Goal: Use online tool/utility: Utilize a website feature to perform a specific function

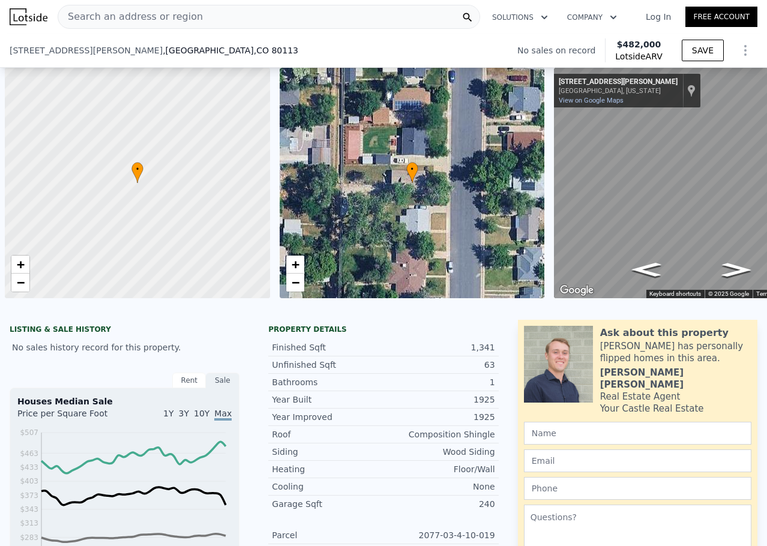
scroll to position [0, 5]
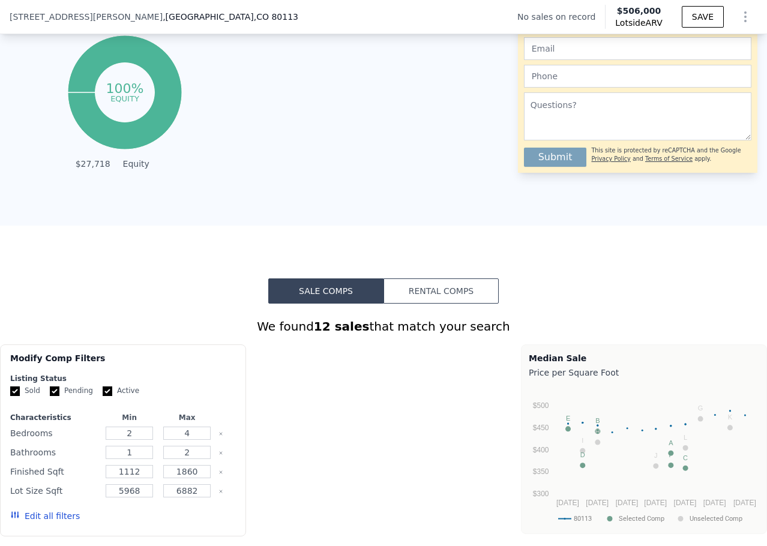
type input "$ 506,000"
type input "6"
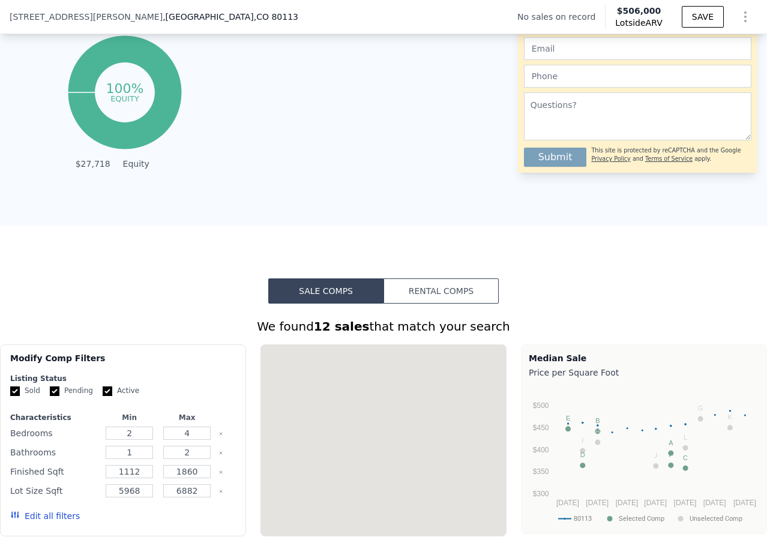
type input "1700"
type input "$ 29,999"
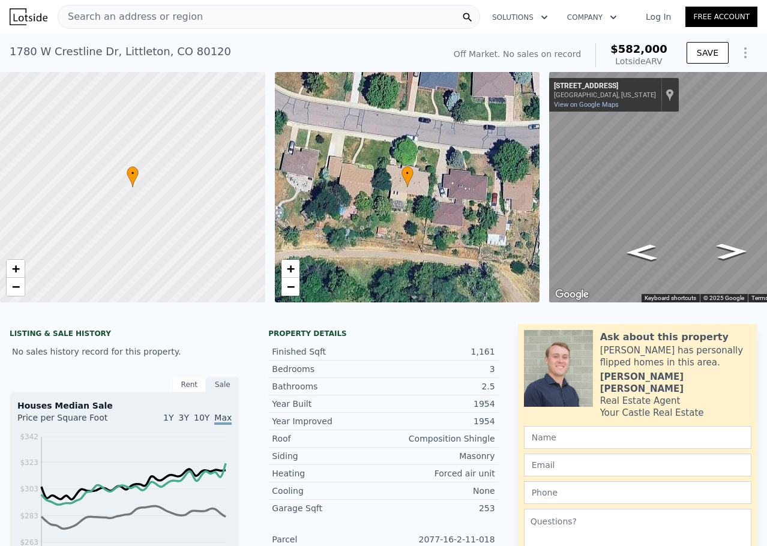
click at [297, 14] on div "Search an address or region" at bounding box center [269, 17] width 423 height 24
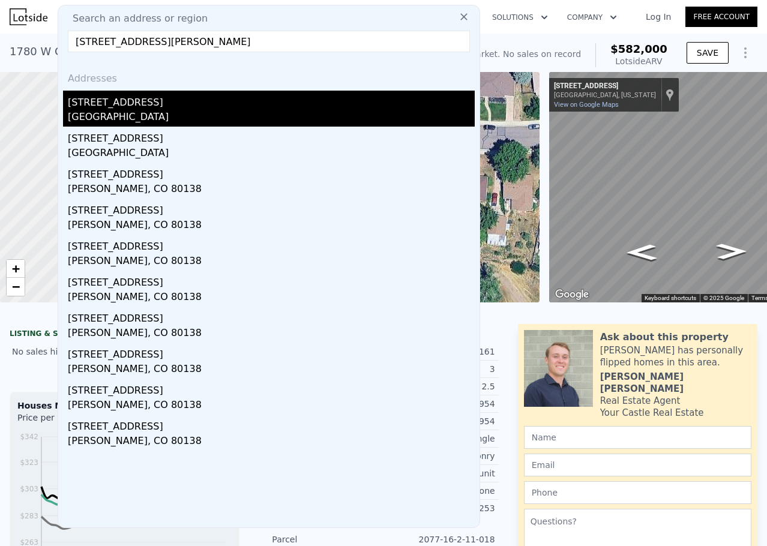
type input "[STREET_ADDRESS][PERSON_NAME]"
click at [177, 104] on div "[STREET_ADDRESS]" at bounding box center [271, 100] width 407 height 19
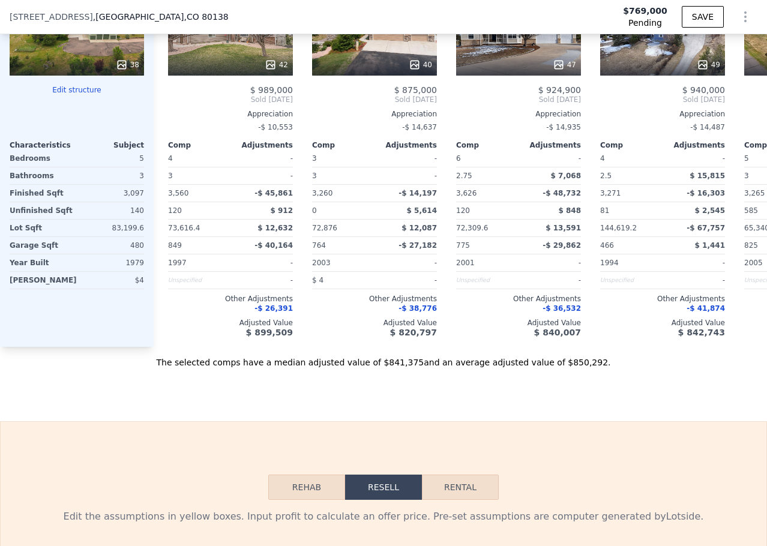
scroll to position [1510, 0]
type input "$ 854,000"
type input "-$ 26,132"
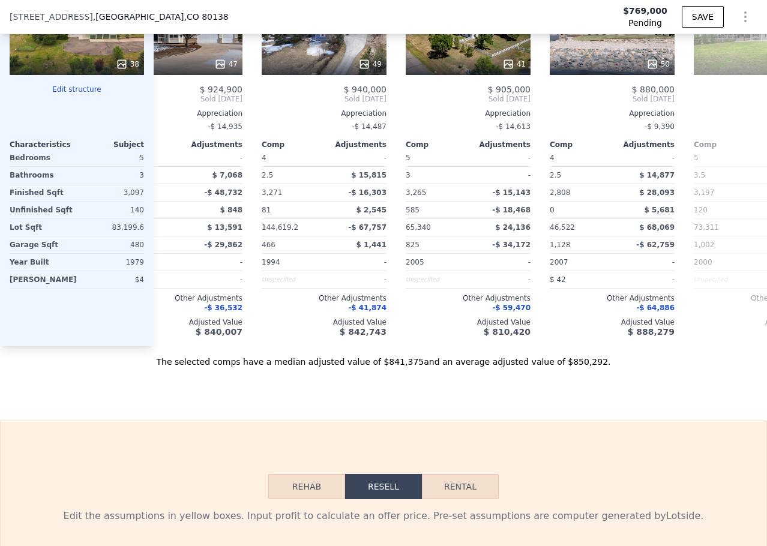
scroll to position [0, 391]
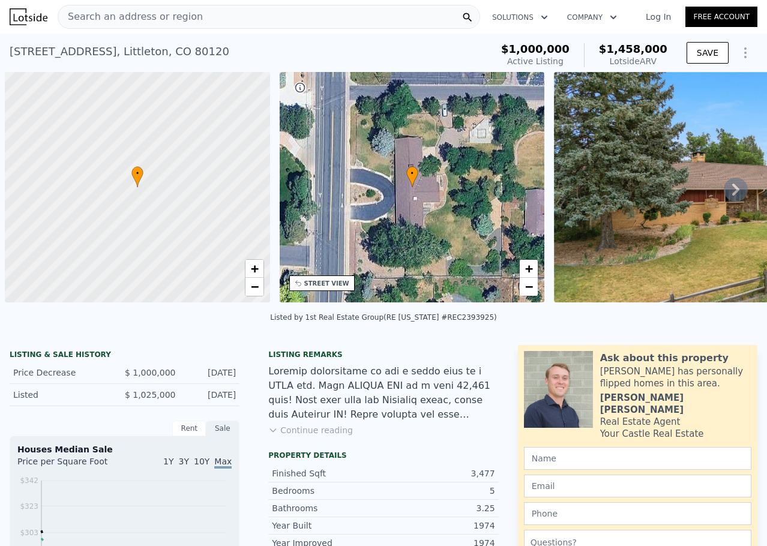
scroll to position [0, 5]
